Goal: Information Seeking & Learning: Learn about a topic

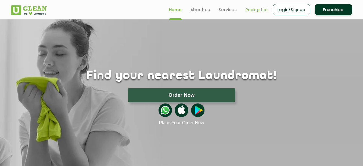
click at [258, 8] on link "Pricing List" at bounding box center [257, 9] width 23 height 6
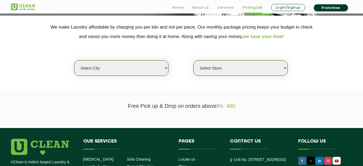
scroll to position [113, 0]
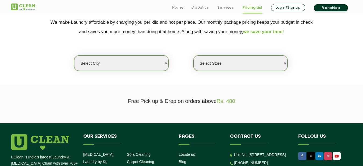
select select "11"
click at [74, 55] on select "Select city [GEOGRAPHIC_DATA] [GEOGRAPHIC_DATA] [GEOGRAPHIC_DATA] [GEOGRAPHIC_D…" at bounding box center [121, 62] width 94 height 15
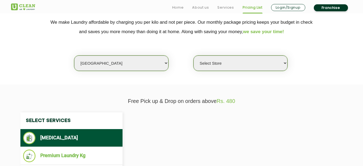
select select "0"
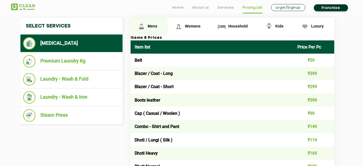
scroll to position [768, 0]
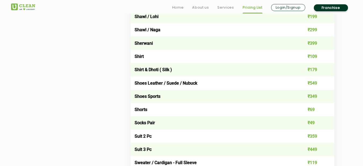
click at [311, 94] on td "₹349" at bounding box center [313, 95] width 41 height 13
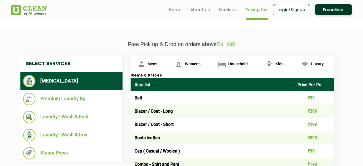
scroll to position [164, 0]
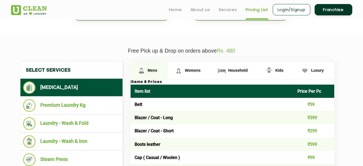
click at [148, 71] on span "Mens" at bounding box center [153, 70] width 10 height 4
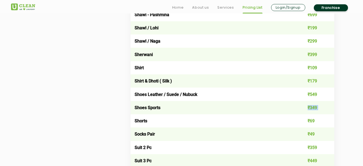
scroll to position [770, 0]
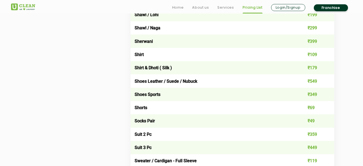
click at [151, 93] on td "Shoes Sports" at bounding box center [212, 94] width 163 height 13
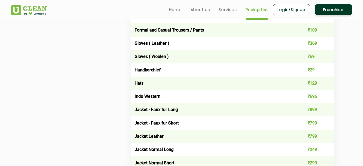
scroll to position [967, 0]
